Goal: Task Accomplishment & Management: Manage account settings

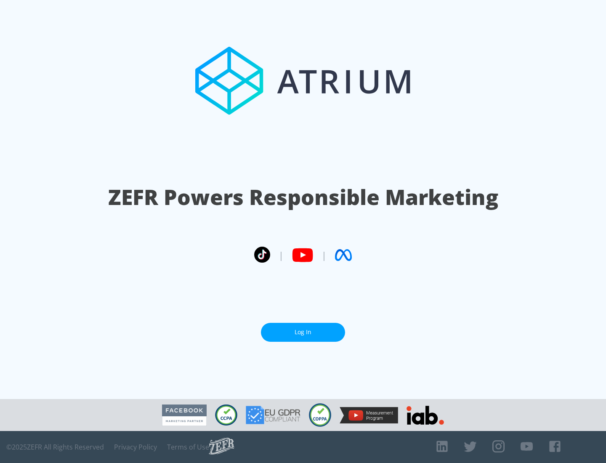
click at [303, 332] on link "Log In" at bounding box center [303, 332] width 84 height 19
